Goal: Navigation & Orientation: Go to known website

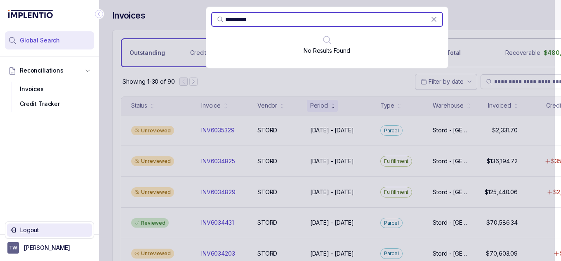
click at [41, 228] on p "Logout" at bounding box center [54, 230] width 68 height 8
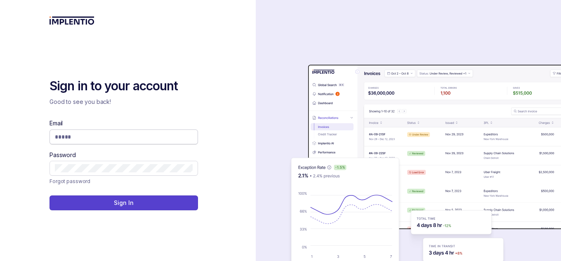
click at [127, 134] on input "Email" at bounding box center [124, 137] width 138 height 8
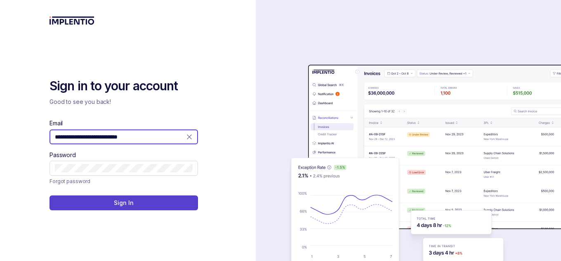
type input "**********"
